Goal: Information Seeking & Learning: Learn about a topic

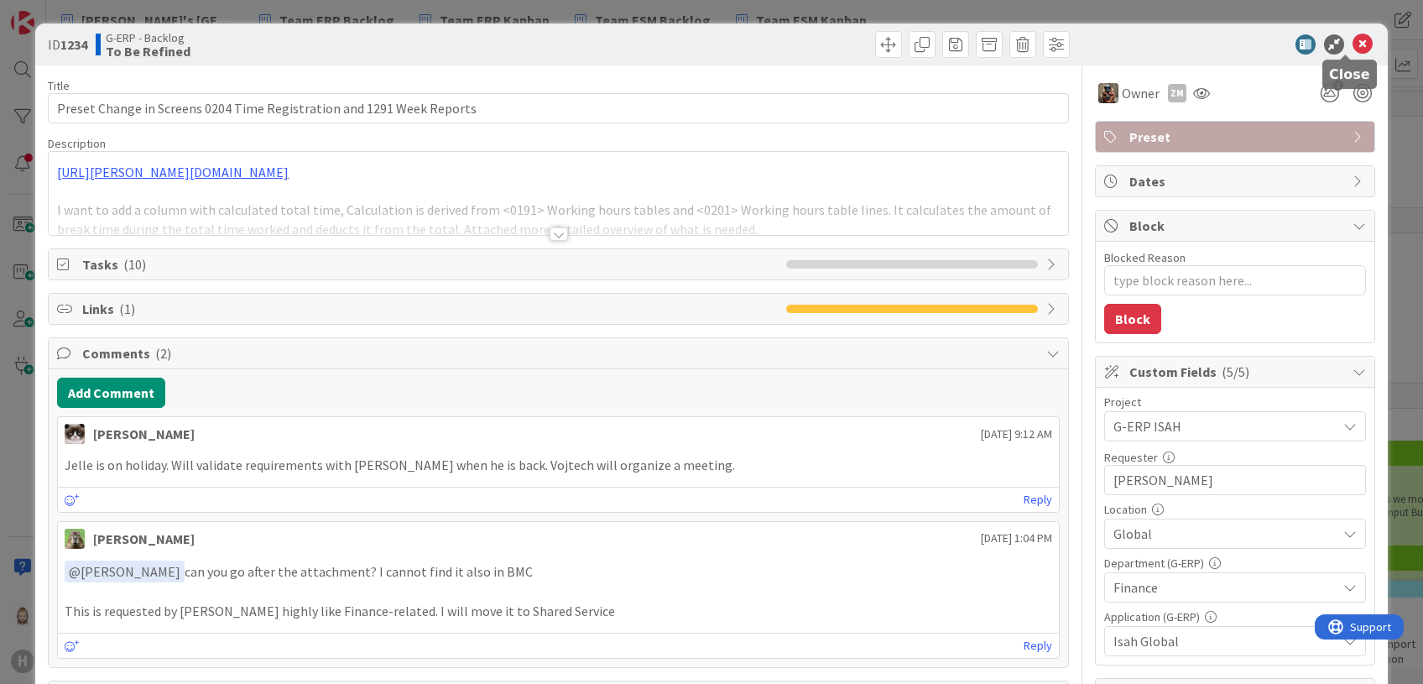
click at [1352, 46] on icon at bounding box center [1362, 44] width 20 height 20
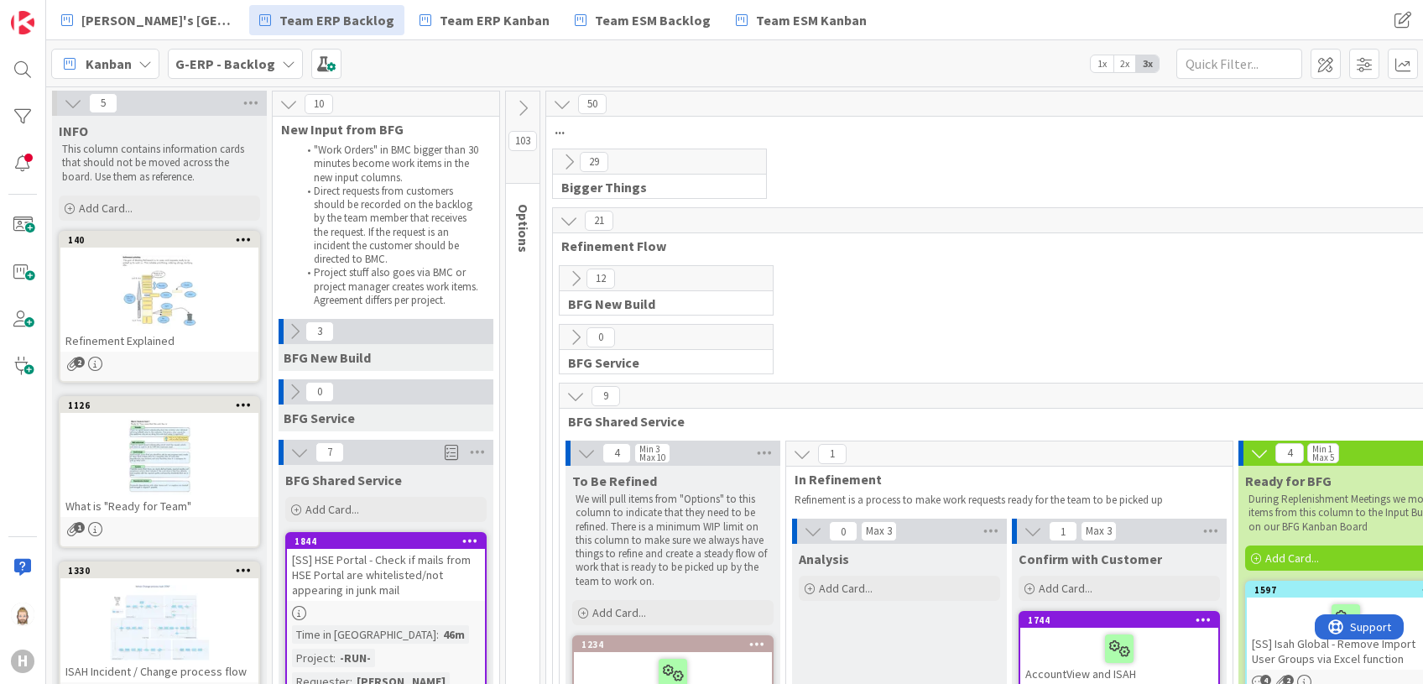
click at [263, 65] on b "G-ERP - Backlog" at bounding box center [225, 63] width 100 height 17
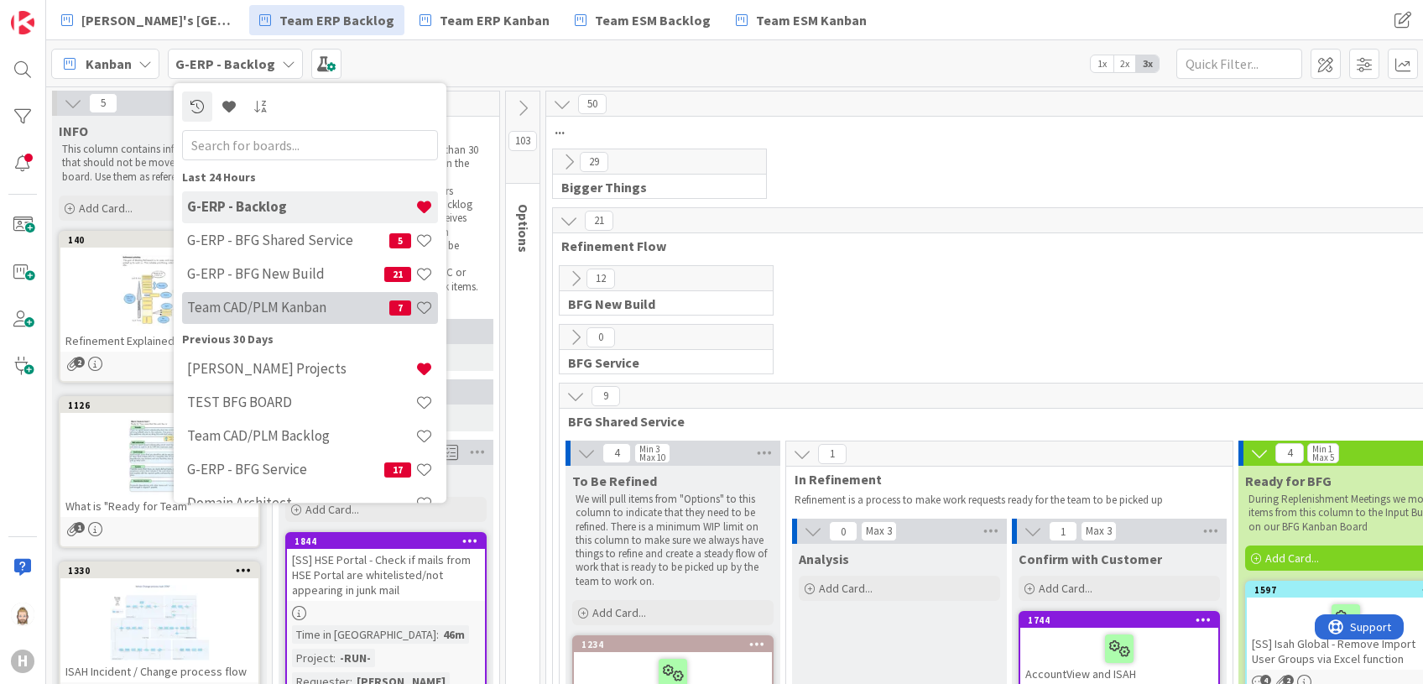
click at [268, 302] on h4 "Team CAD/PLM Kanban" at bounding box center [288, 308] width 202 height 17
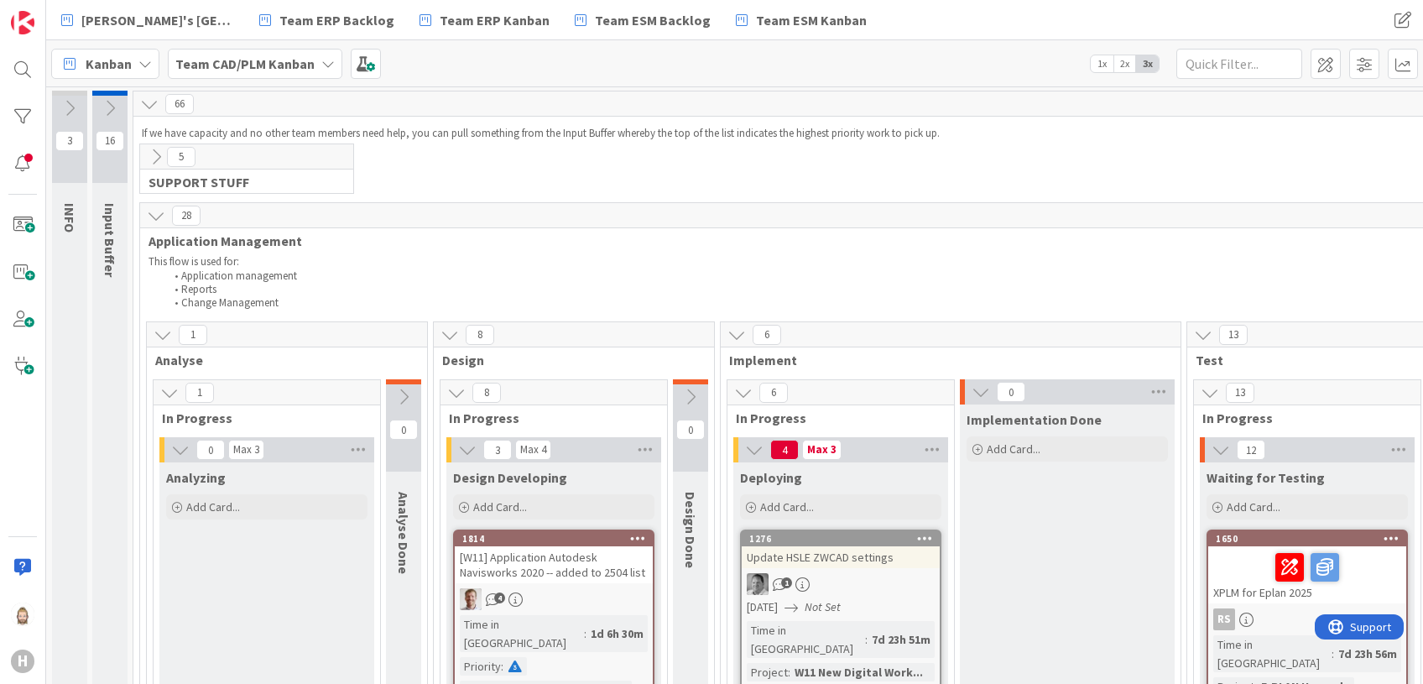
click at [159, 159] on icon at bounding box center [156, 157] width 18 height 18
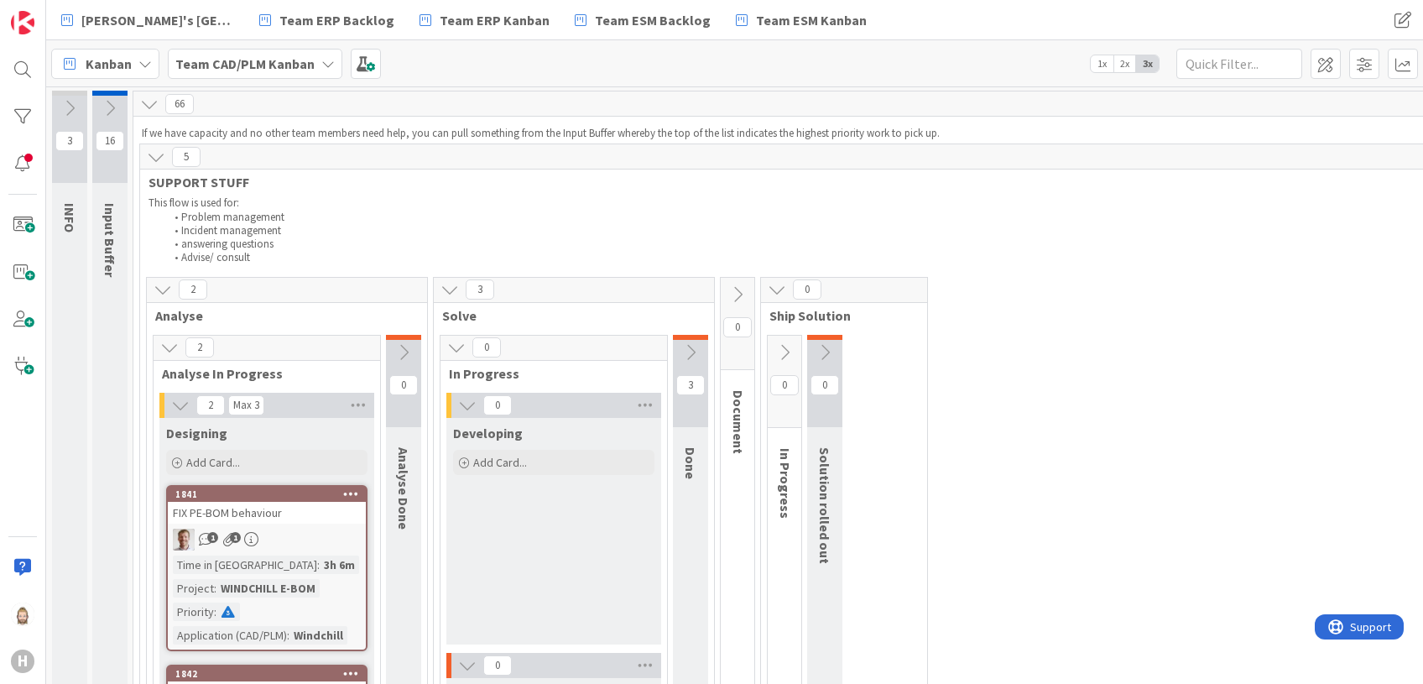
click at [690, 346] on icon at bounding box center [690, 352] width 18 height 18
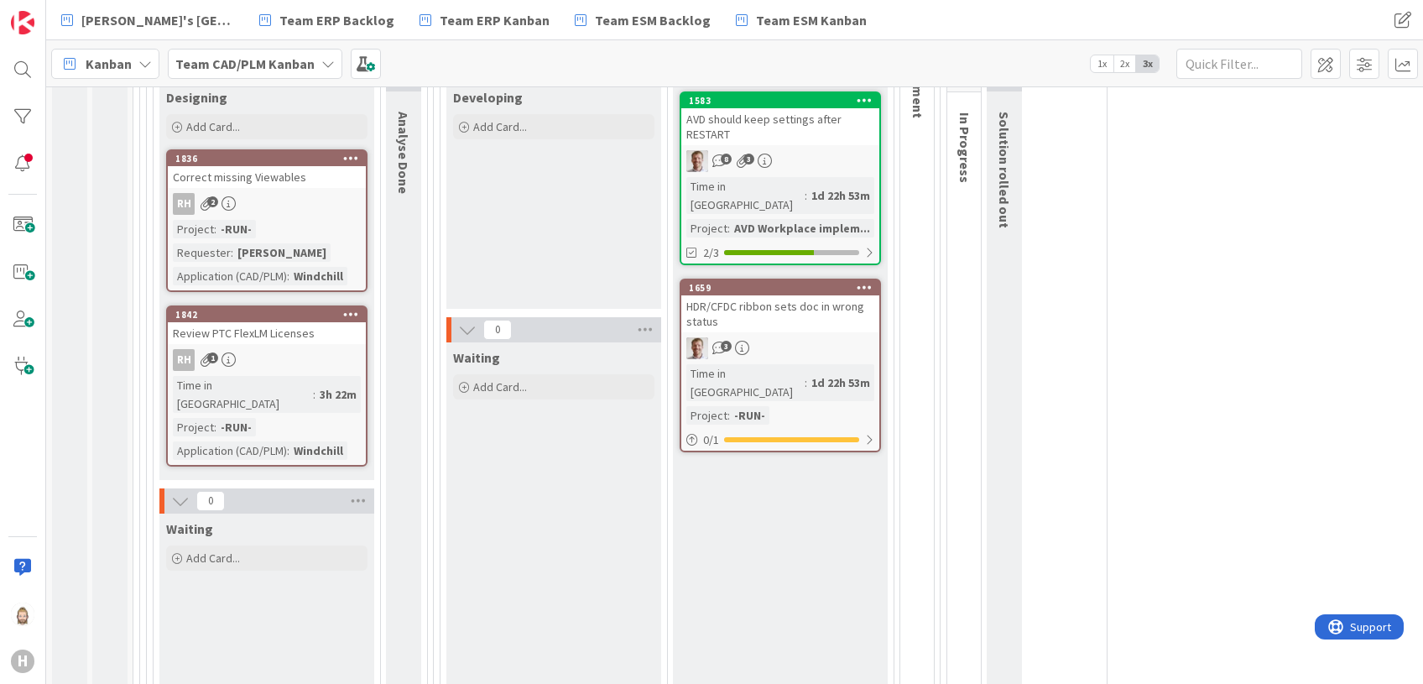
scroll to position [112, 0]
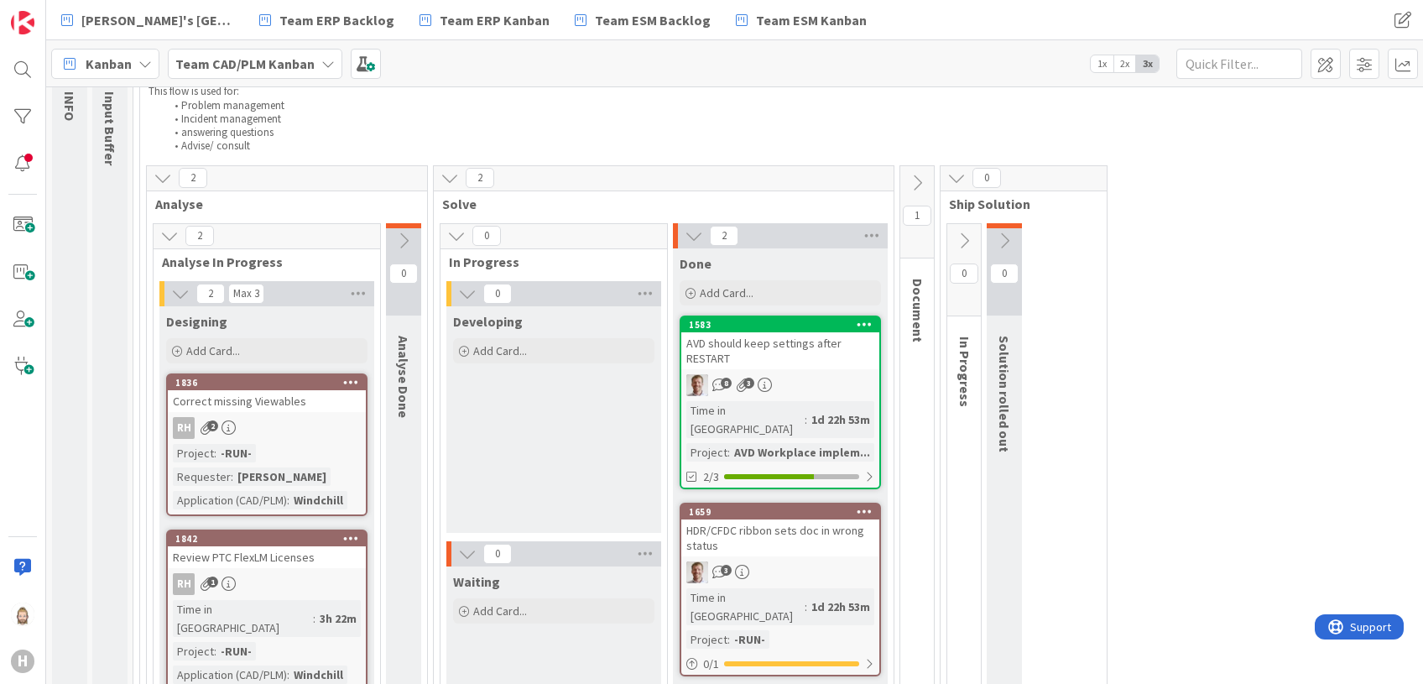
click at [923, 177] on icon at bounding box center [917, 183] width 18 height 18
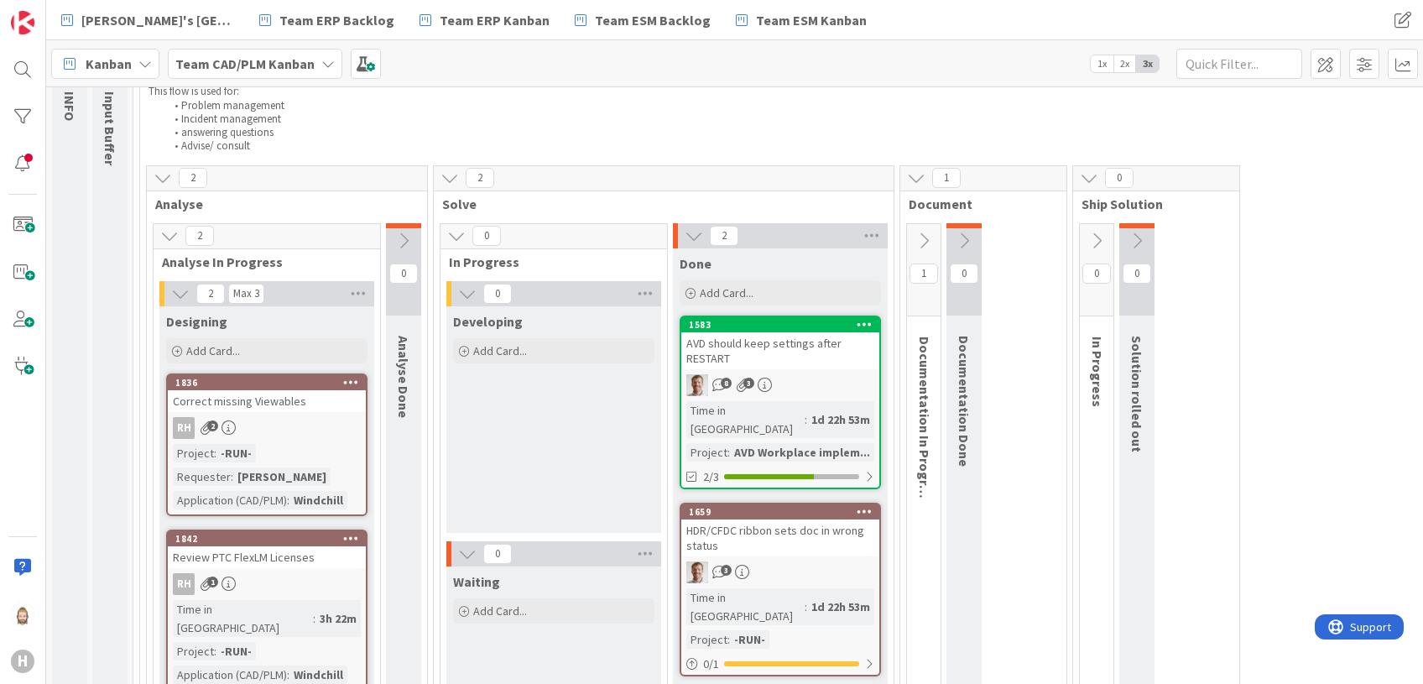
click at [919, 228] on button at bounding box center [924, 240] width 34 height 25
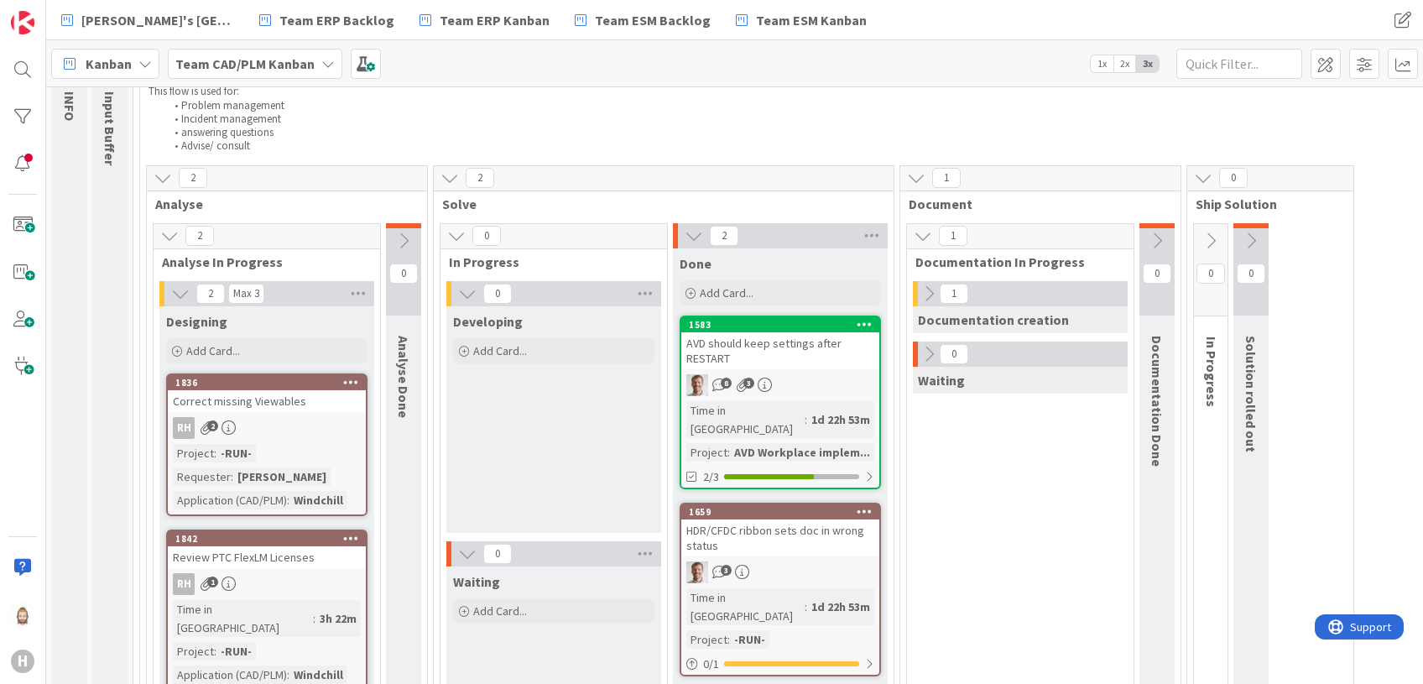
click at [929, 293] on icon at bounding box center [929, 293] width 18 height 18
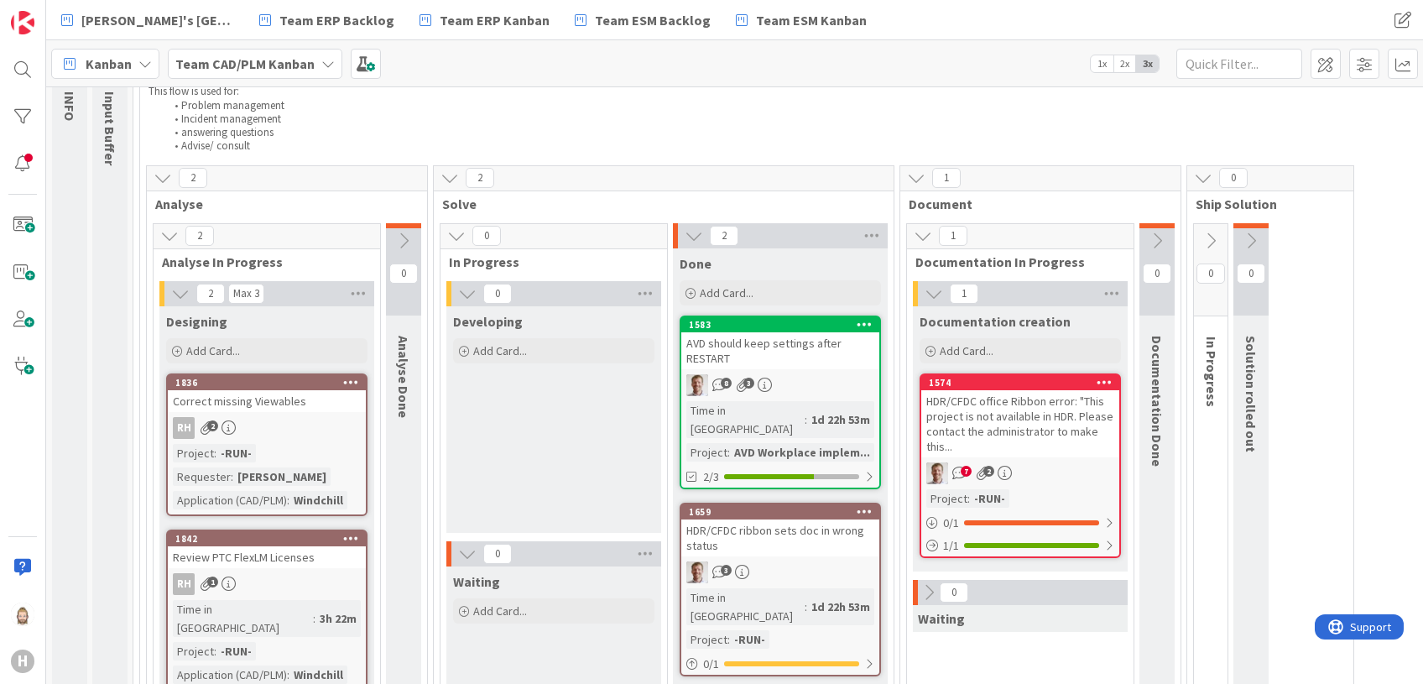
click at [1003, 419] on div "HDR/CFDC office Ribbon error: "This project is not available in HDR. Please con…" at bounding box center [1020, 423] width 198 height 67
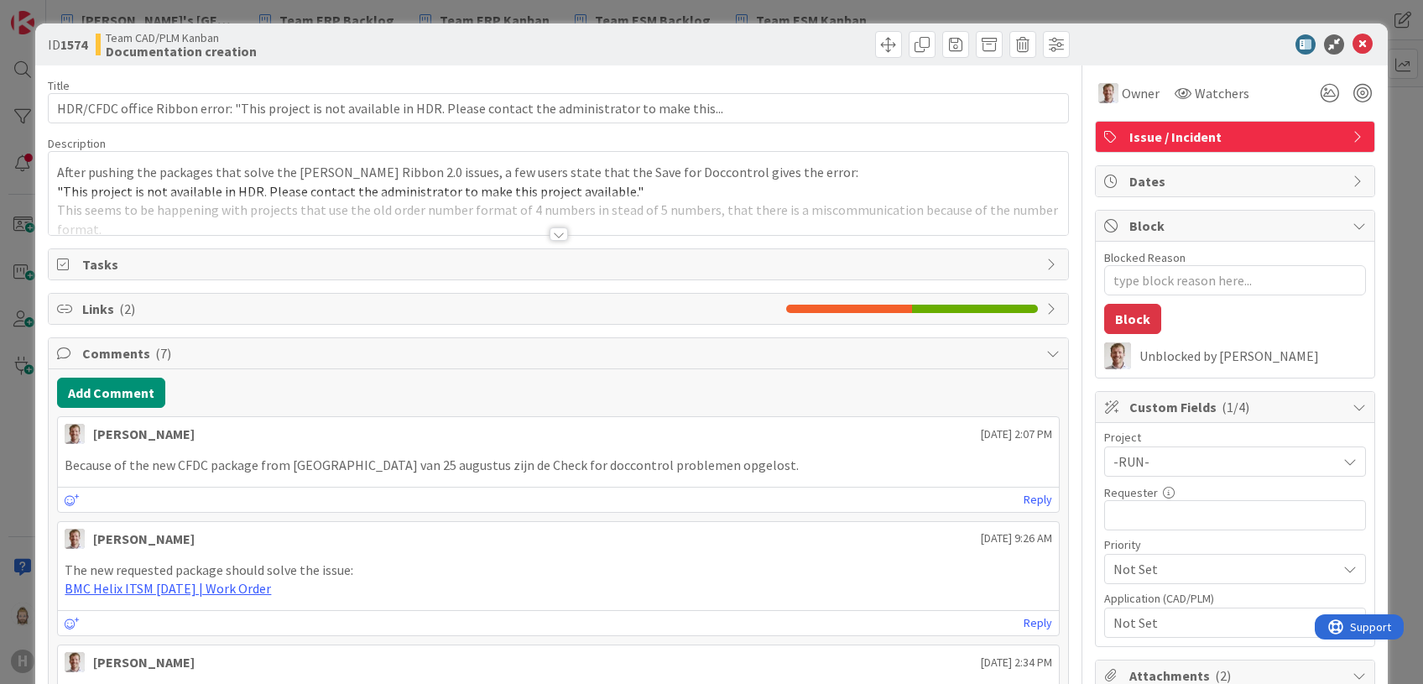
click at [310, 260] on span "Tasks" at bounding box center [559, 264] width 955 height 20
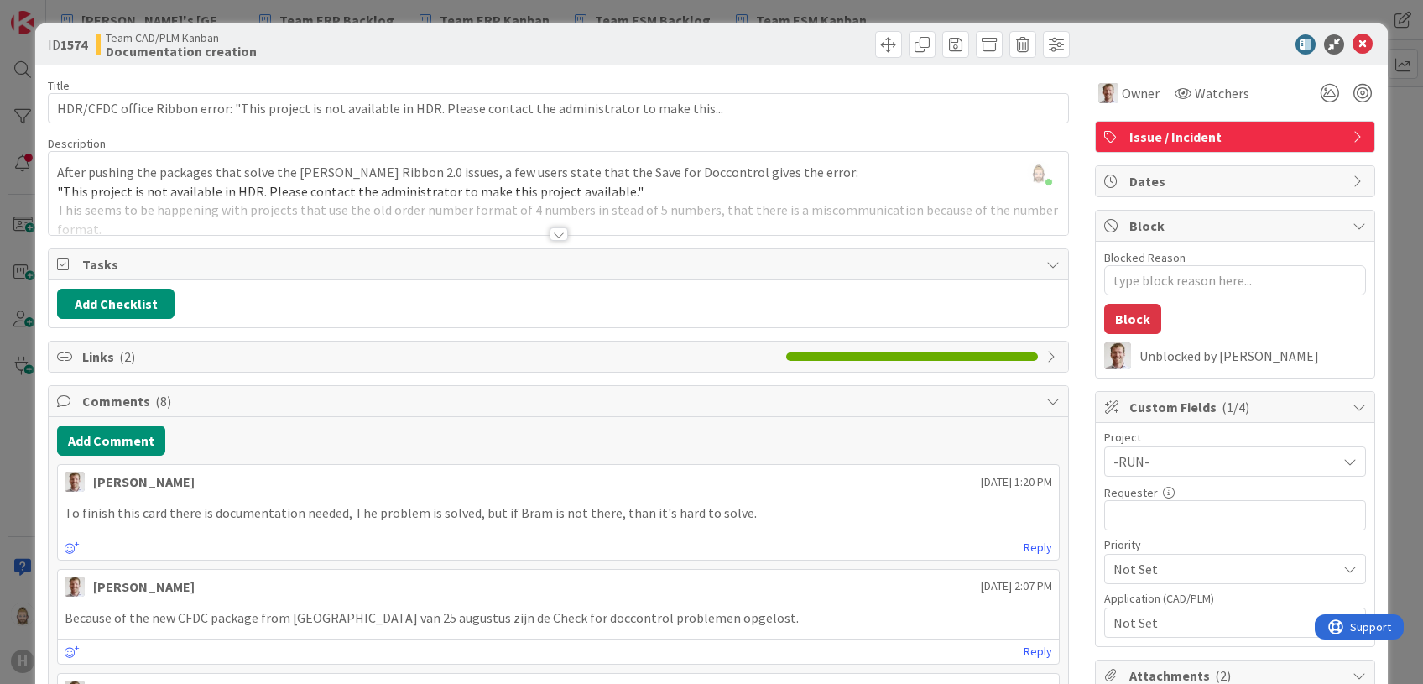
type textarea "x"
click at [1352, 44] on icon at bounding box center [1362, 44] width 20 height 20
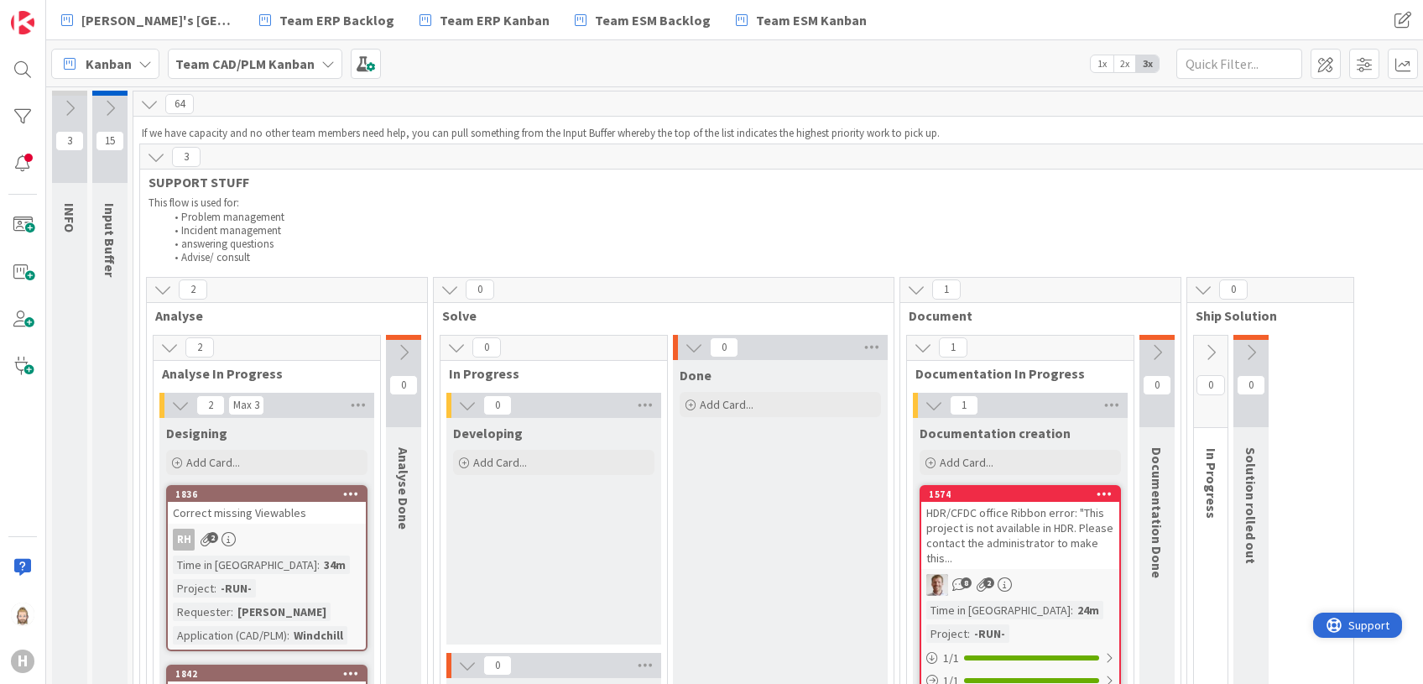
click at [1367, 623] on span "Support" at bounding box center [1368, 625] width 41 height 20
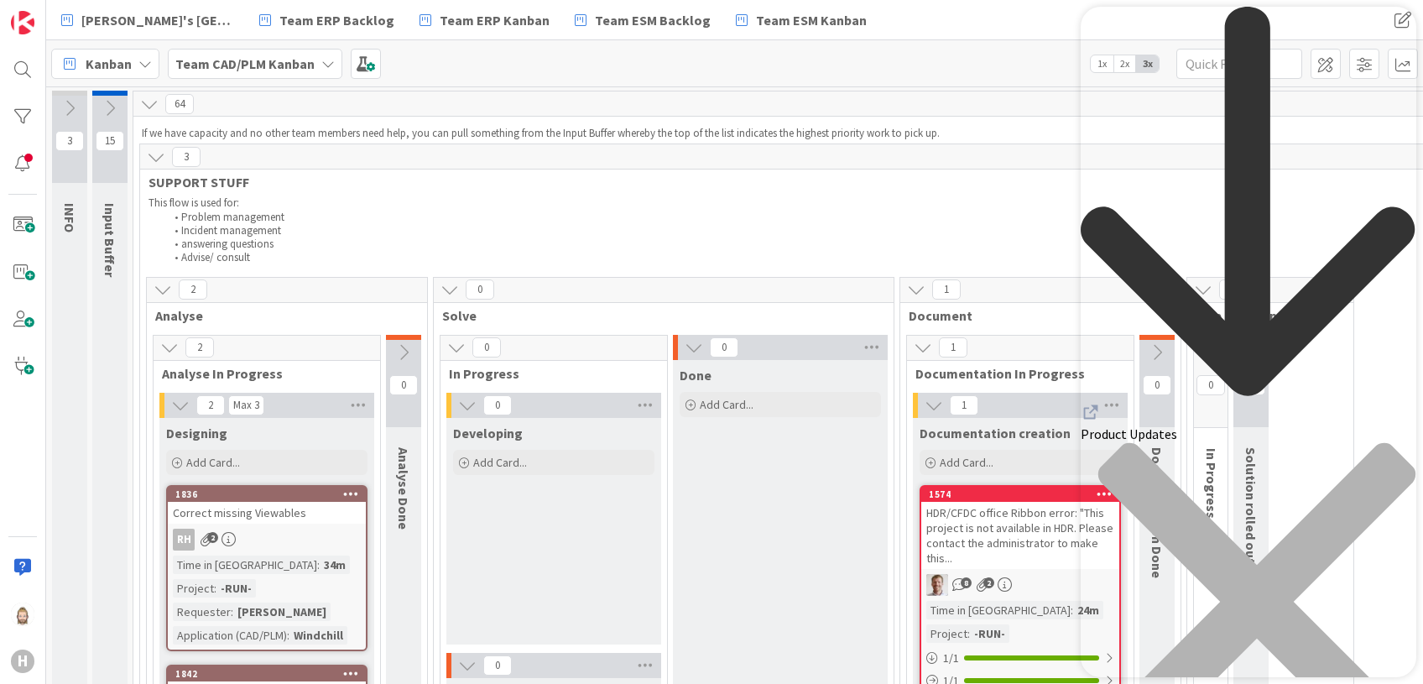
scroll to position [112, 0]
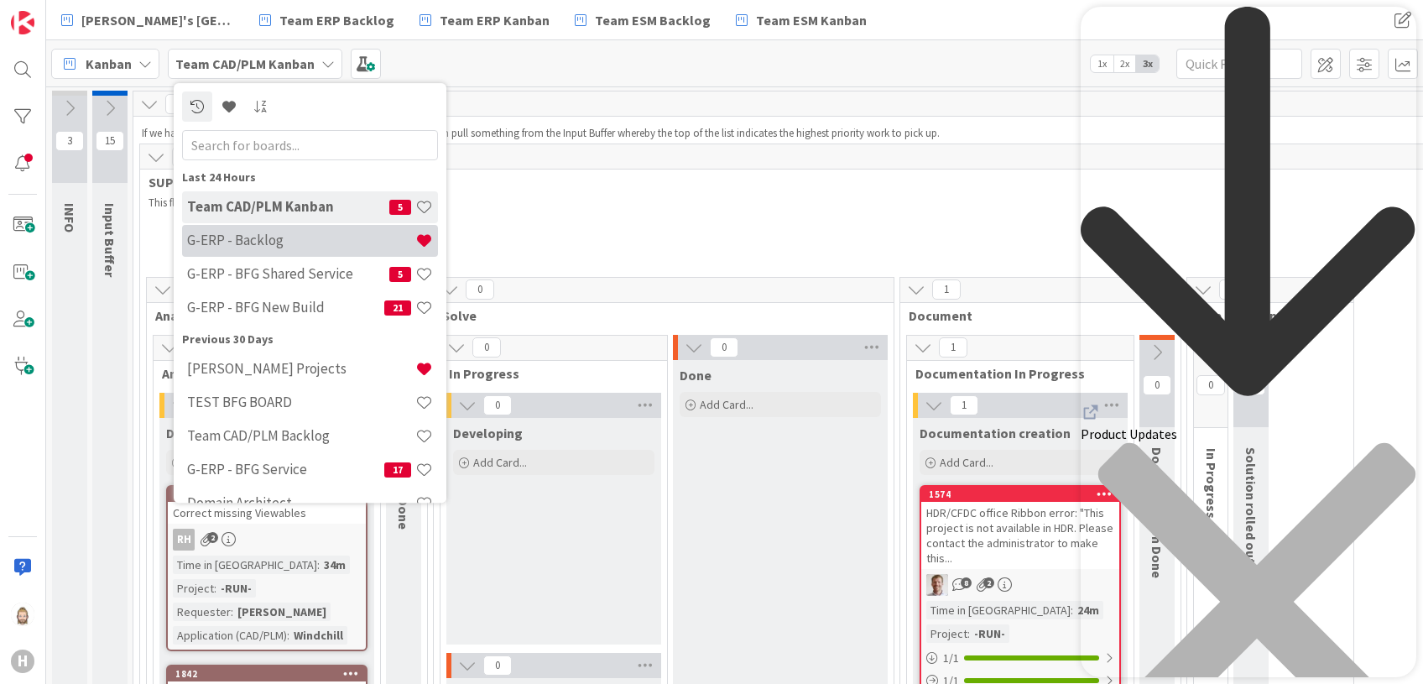
click at [255, 234] on h4 "G-ERP - Backlog" at bounding box center [301, 240] width 228 height 17
